Goal: Task Accomplishment & Management: Use online tool/utility

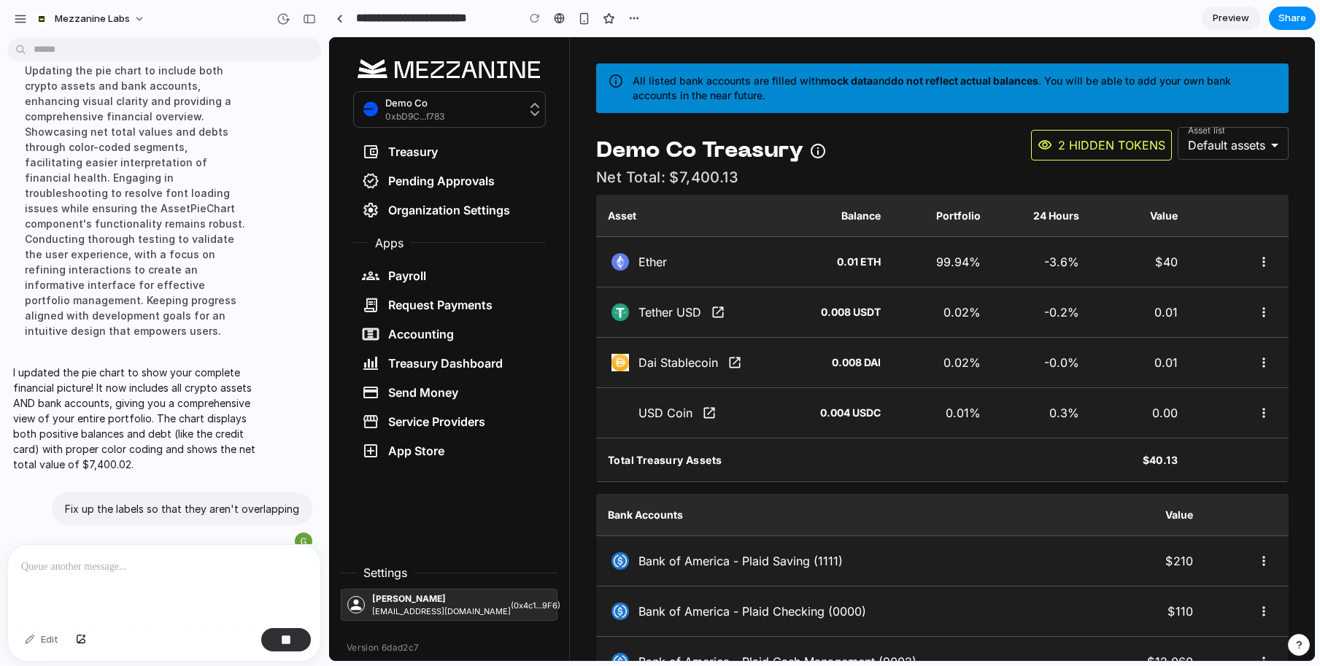
scroll to position [608, 0]
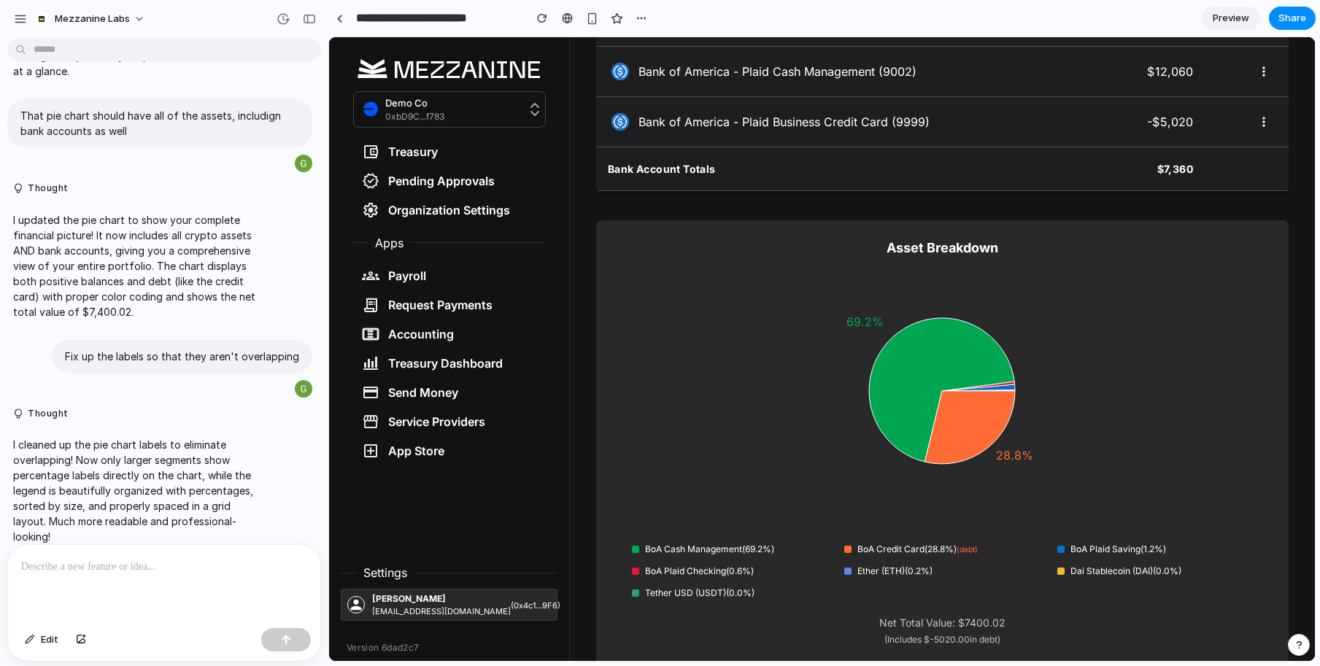
scroll to position [734, 0]
